Goal: Find specific page/section: Find specific page/section

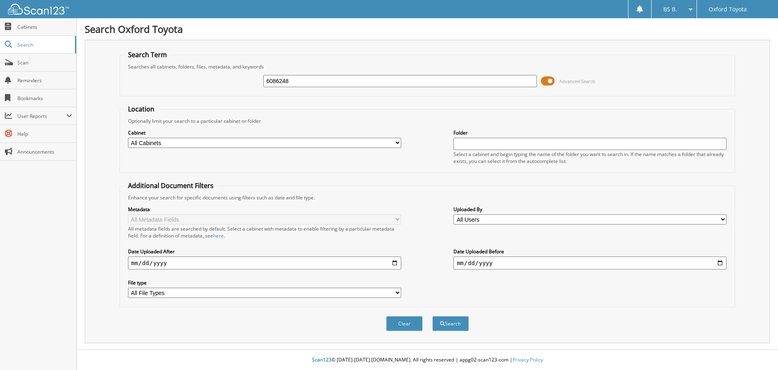
type input "6086248"
click at [432, 316] on button "Search" at bounding box center [450, 323] width 36 height 15
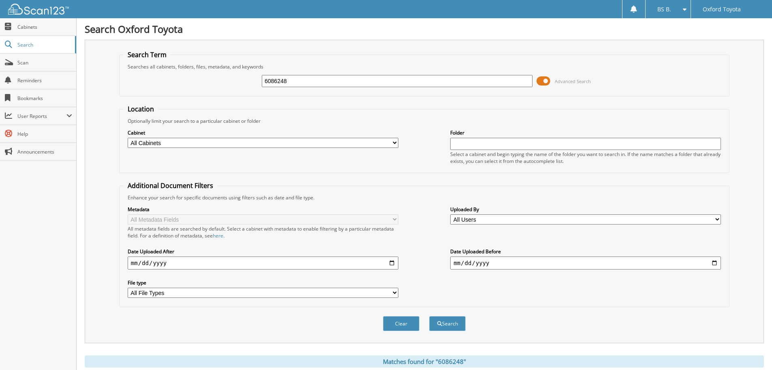
click at [546, 74] on div "6086248 Advanced Search" at bounding box center [424, 81] width 601 height 22
click at [543, 79] on span at bounding box center [543, 81] width 14 height 12
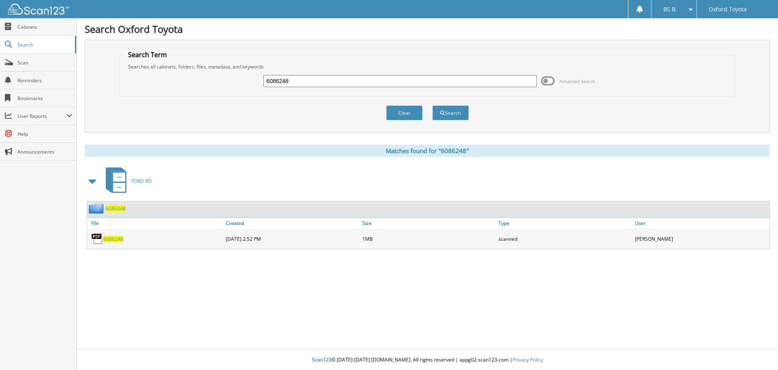
click at [115, 240] on span "6086248" at bounding box center [113, 238] width 20 height 7
